Goal: Find specific page/section: Find specific page/section

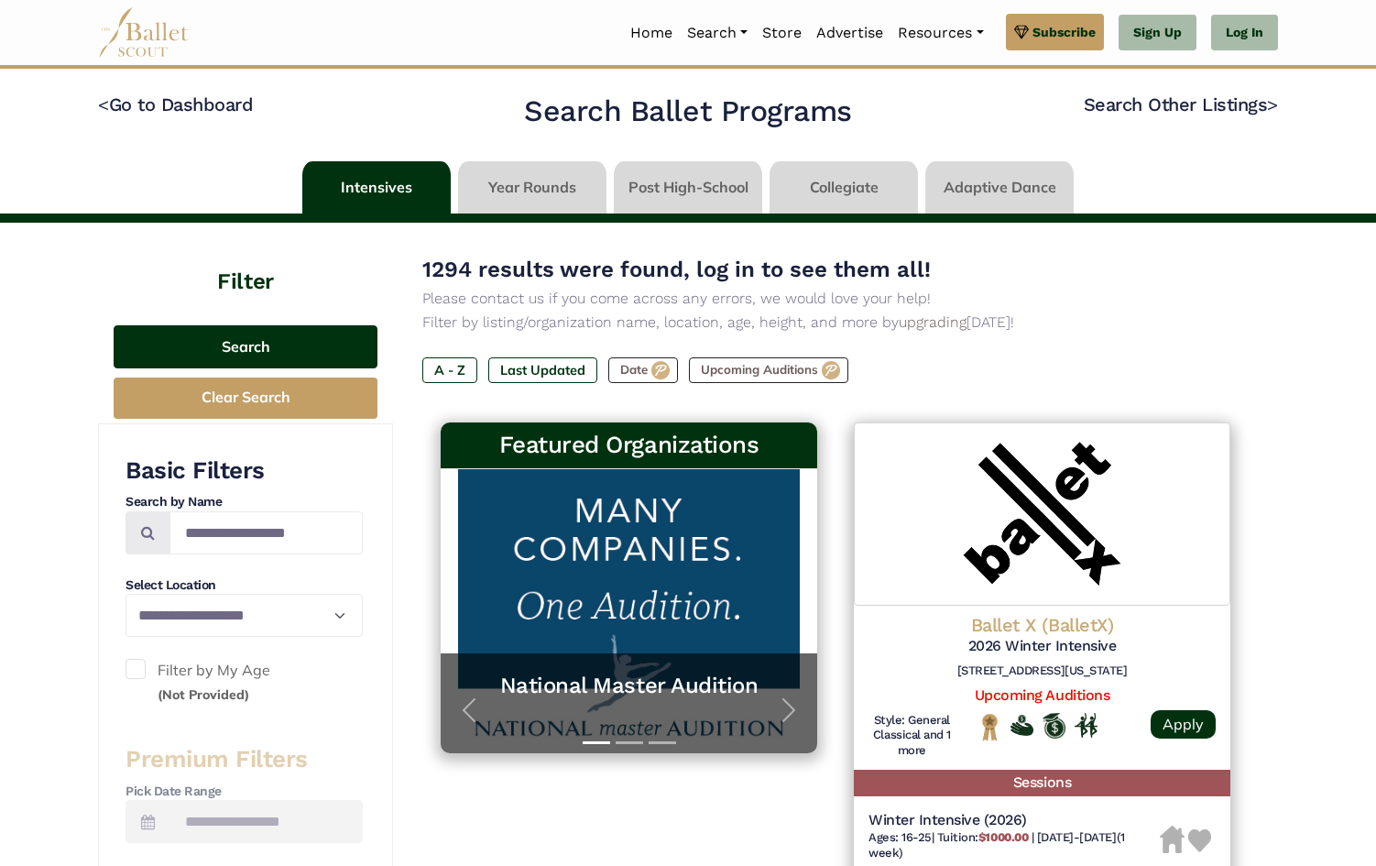
click at [168, 354] on button "Search" at bounding box center [246, 346] width 264 height 43
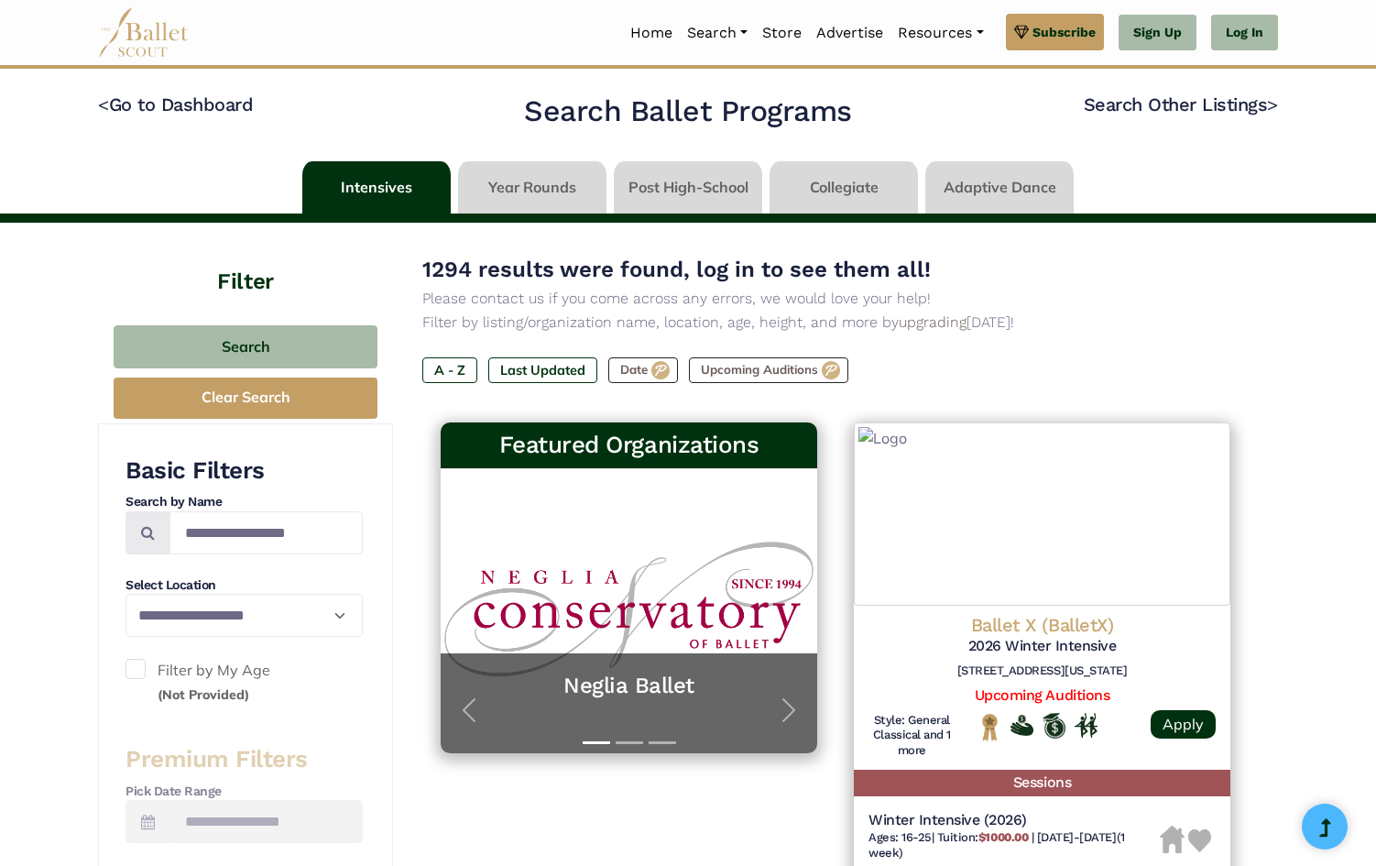
click at [189, 351] on button "Search" at bounding box center [246, 346] width 264 height 43
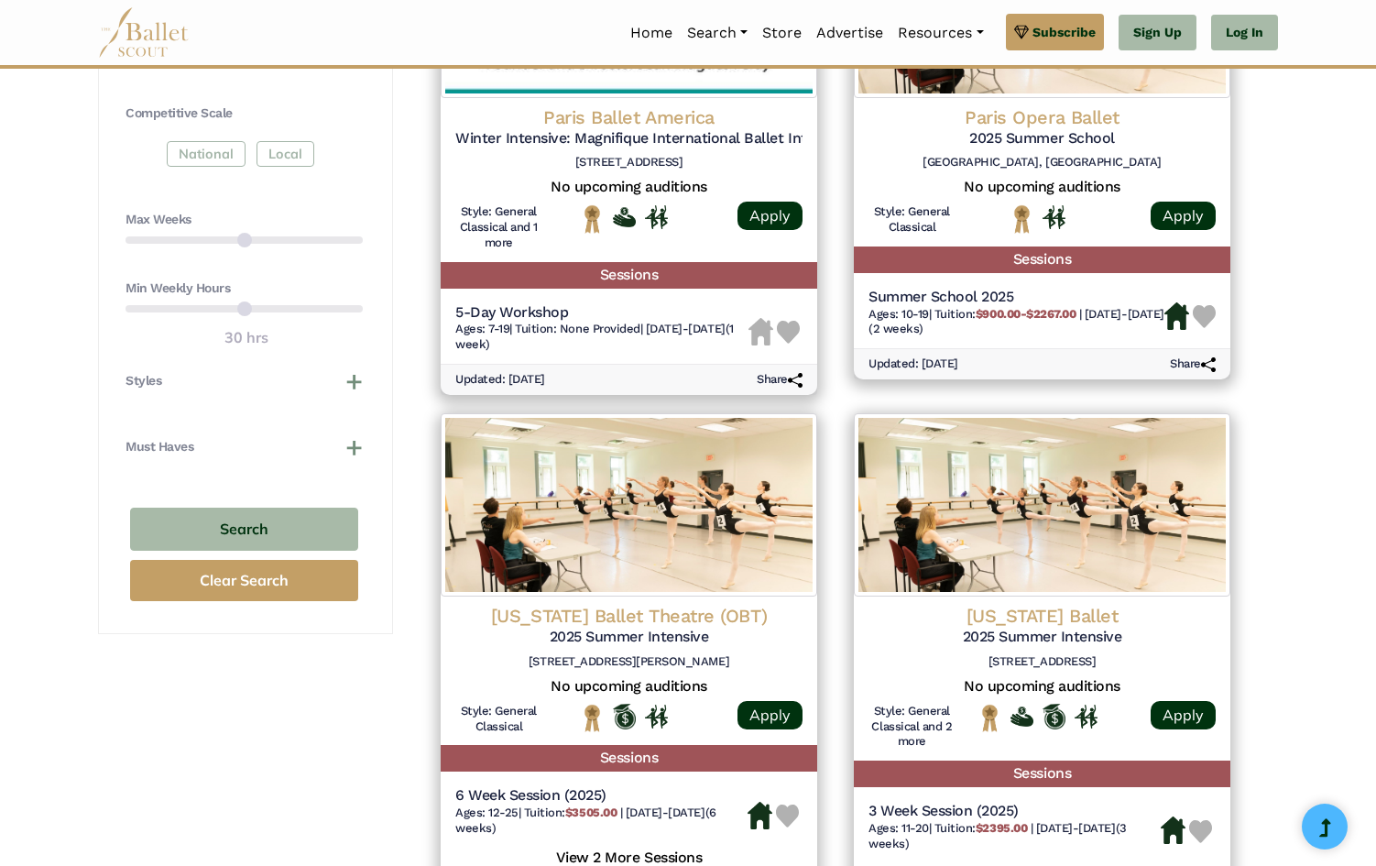
scroll to position [974, 0]
